Goal: Transaction & Acquisition: Purchase product/service

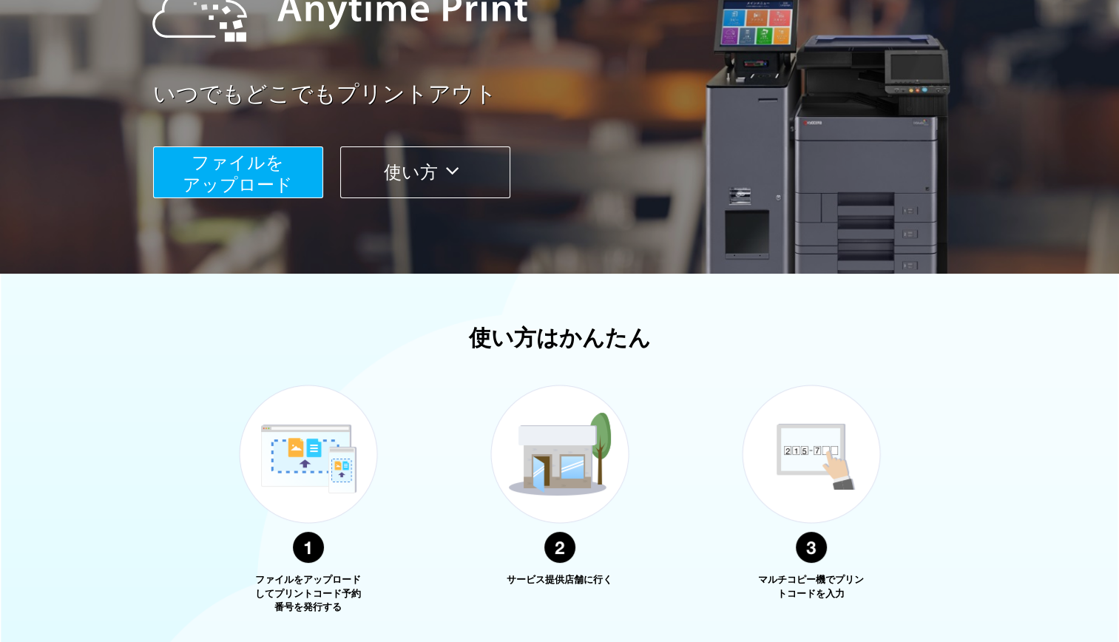
scroll to position [186, 0]
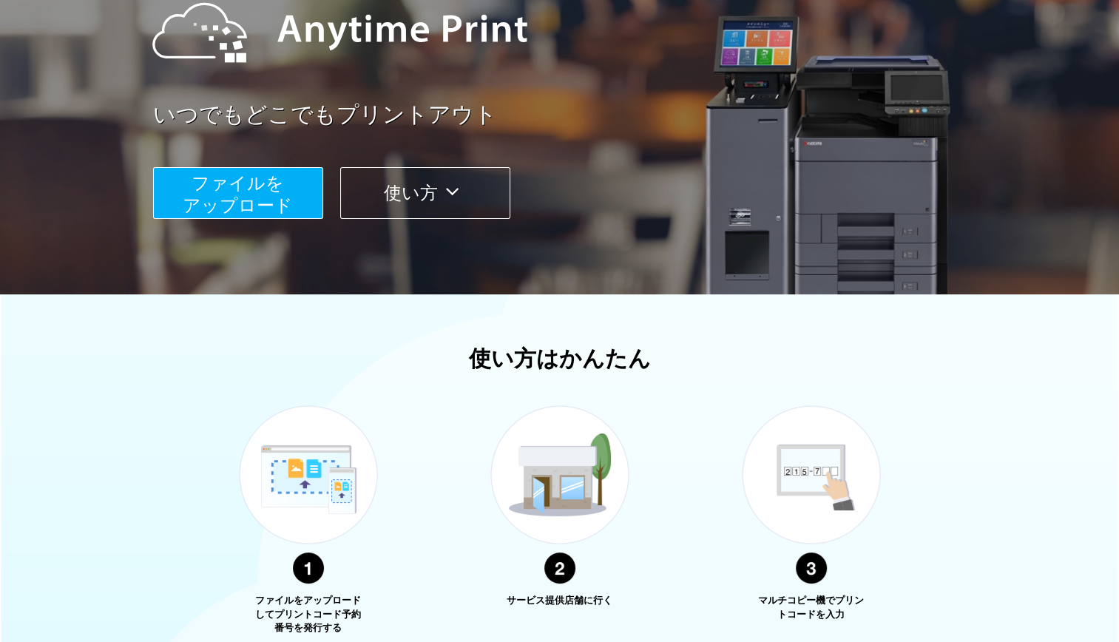
click at [240, 199] on span "ファイルを ​​アップロード" at bounding box center [238, 194] width 110 height 42
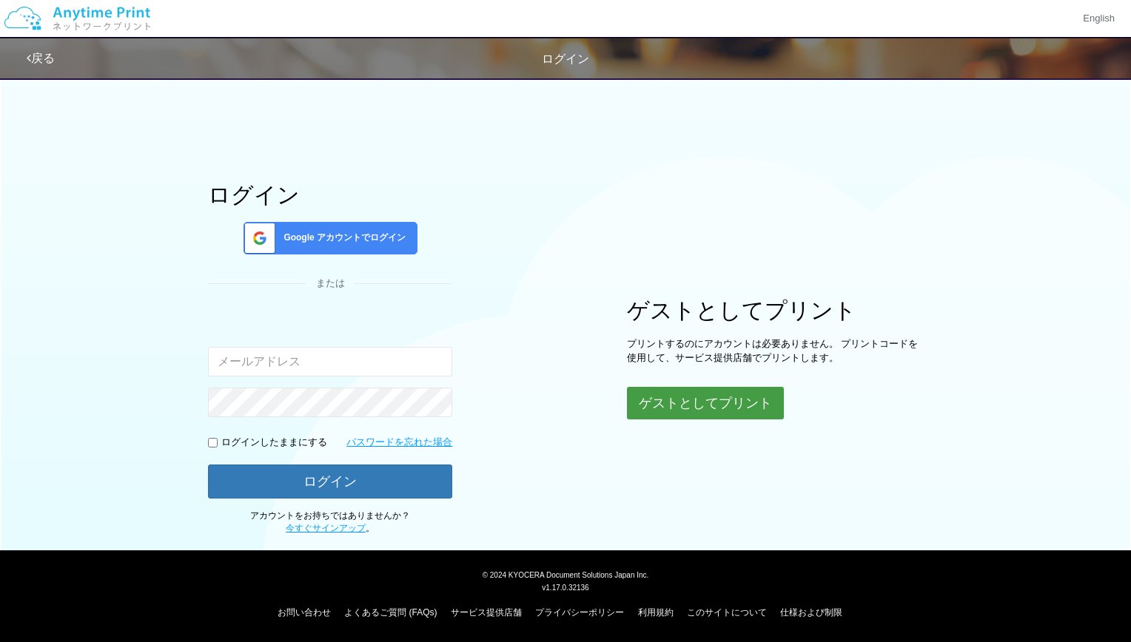
click at [683, 411] on button "ゲストとしてプリント" at bounding box center [705, 403] width 157 height 33
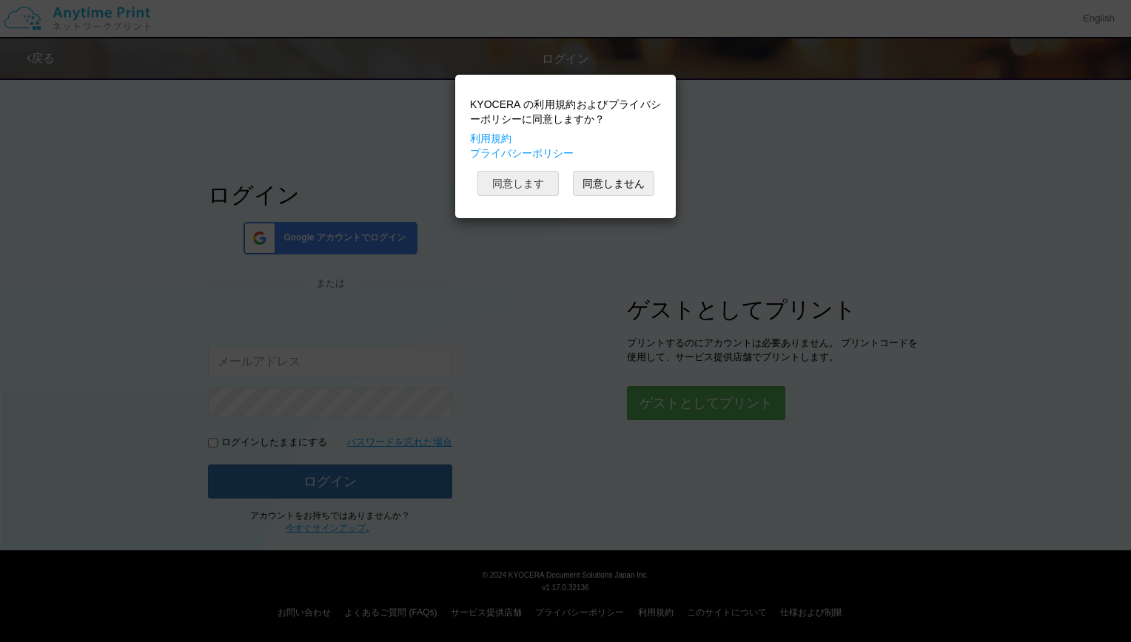
click at [510, 178] on button "同意します" at bounding box center [517, 183] width 81 height 25
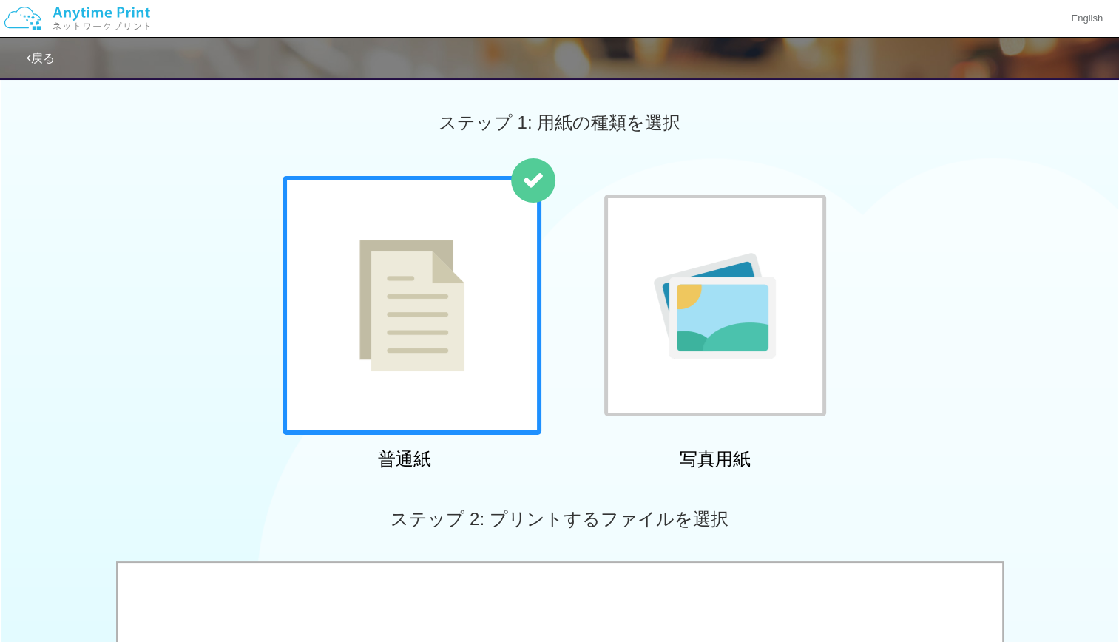
click at [448, 351] on img at bounding box center [412, 306] width 105 height 132
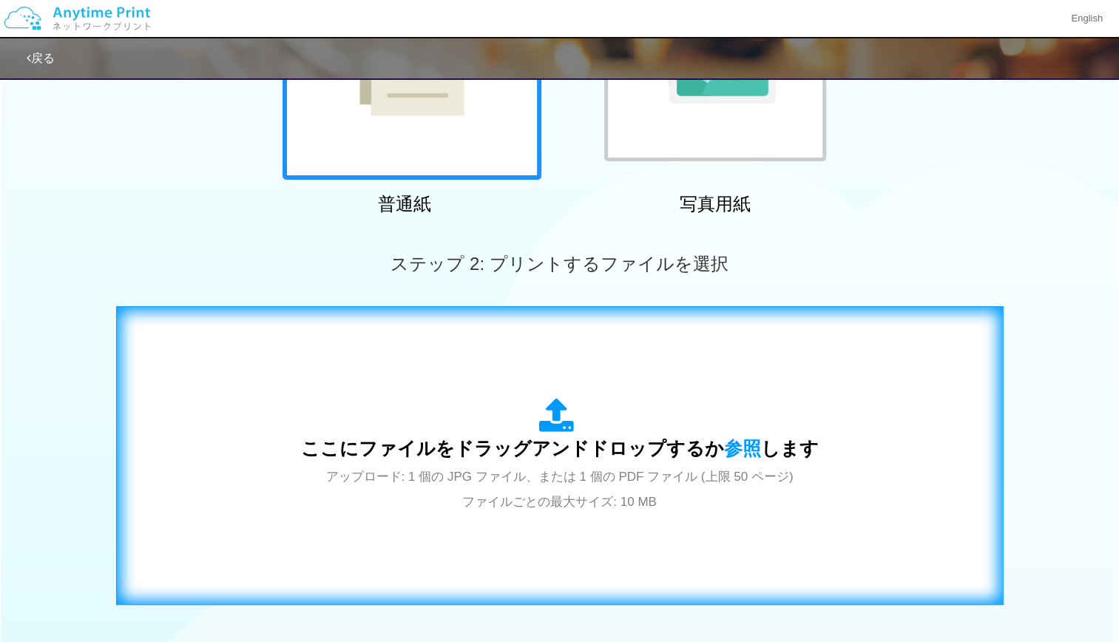
scroll to position [296, 0]
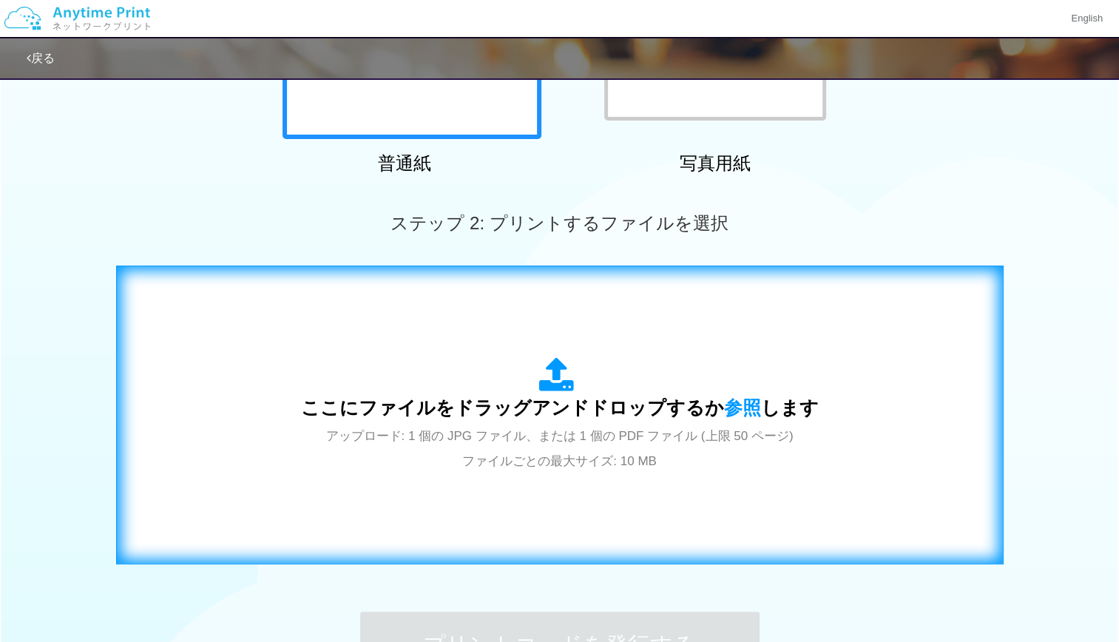
click at [505, 365] on div "ここにファイルをドラッグアンドドロップするか 参照 します アップロード: 1 個の JPG ファイル、または 1 個の PDF ファイル (上限 50 ペー…" at bounding box center [560, 414] width 518 height 115
click at [495, 408] on span "ここにファイルをドラッグアンドドロップするか 参照 します" at bounding box center [560, 407] width 518 height 21
click at [450, 323] on div "ここにファイルをドラッグアンドドロップするか 参照 します アップロード: 1 個の JPG ファイル、または 1 個の PDF ファイル (上限 50 ペー…" at bounding box center [560, 415] width 857 height 268
click at [565, 363] on icon at bounding box center [559, 375] width 41 height 37
click at [344, 468] on div "ここにファイルをドラッグアンドドロップするか 参照 します アップロード: 1 個の JPG ファイル、または 1 個の PDF ファイル (上限 50 ペー…" at bounding box center [560, 414] width 518 height 115
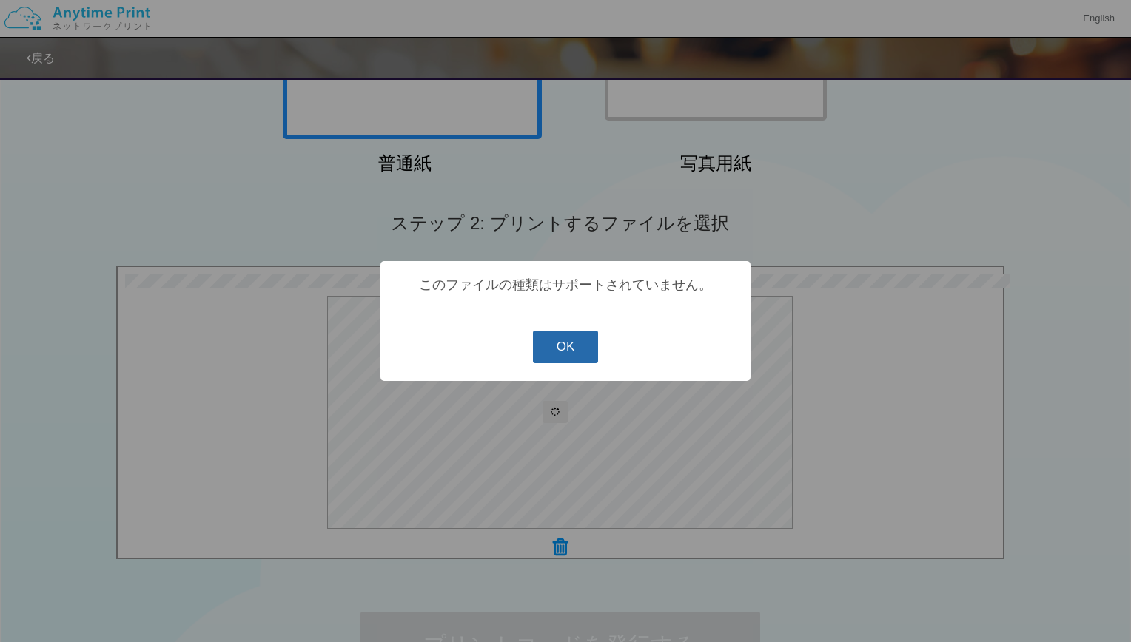
click at [573, 343] on button "OK" at bounding box center [566, 347] width 66 height 33
